Goal: Task Accomplishment & Management: Manage account settings

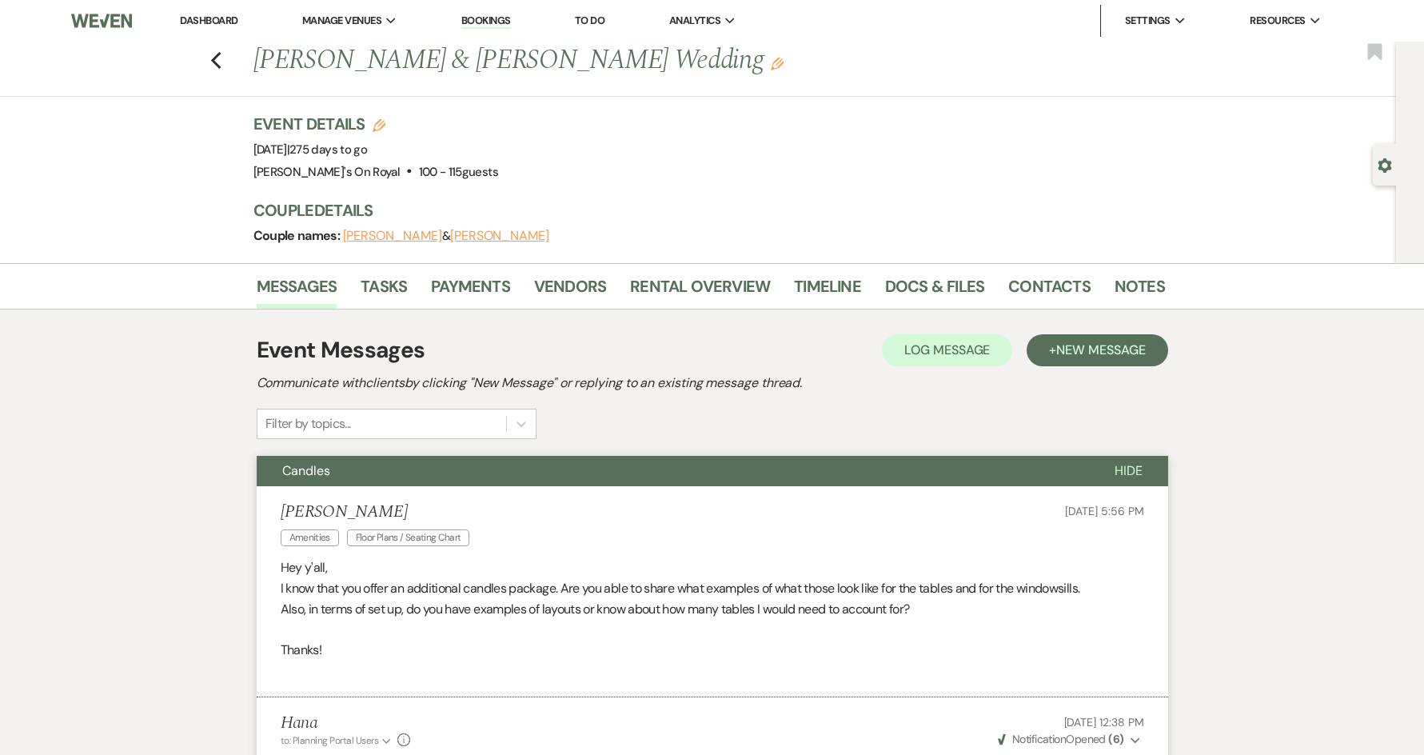
click at [215, 66] on div "Previous [PERSON_NAME] & [PERSON_NAME] Wedding Edit Bookmark" at bounding box center [694, 69] width 1404 height 55
click at [221, 65] on use "button" at bounding box center [215, 61] width 10 height 18
select select "8"
select select "11"
select select "8"
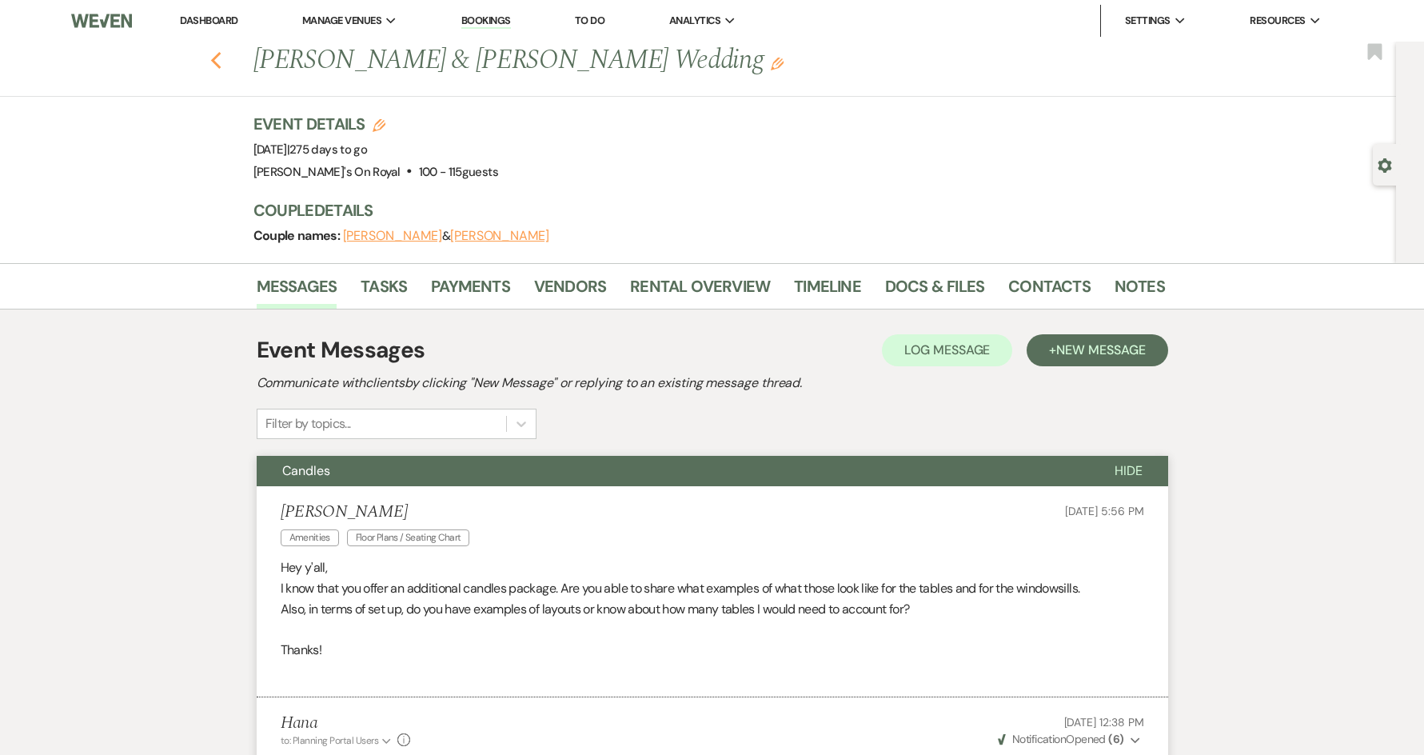
select select "6"
select select "8"
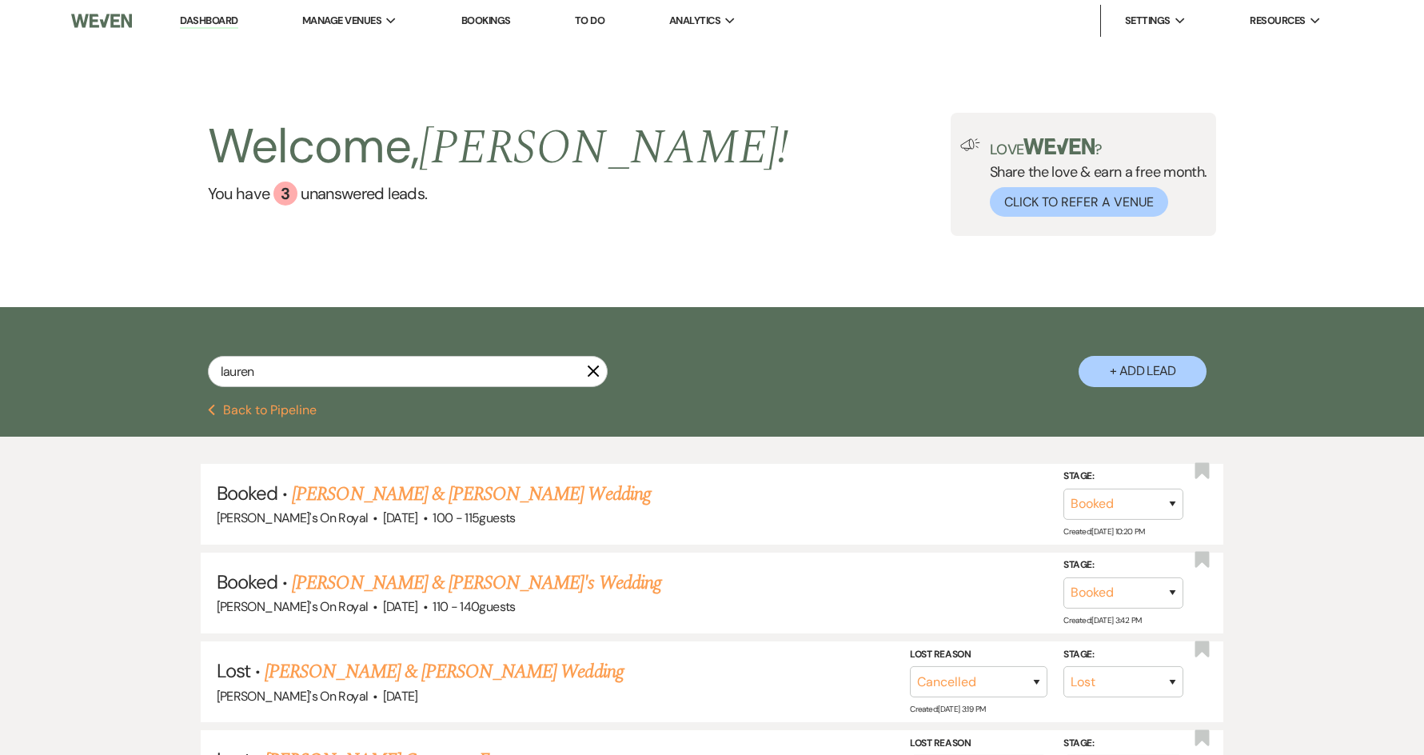
click at [588, 374] on use "button" at bounding box center [593, 371] width 12 height 12
